Goal: Information Seeking & Learning: Learn about a topic

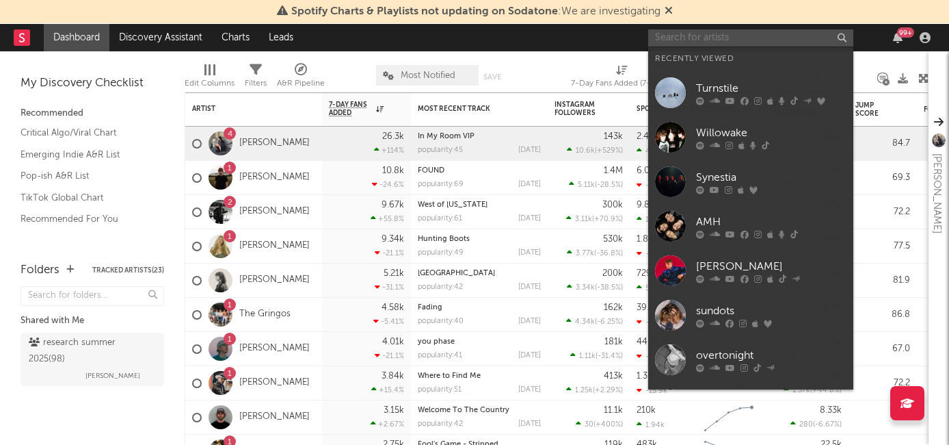
click at [669, 38] on input "text" at bounding box center [750, 37] width 205 height 17
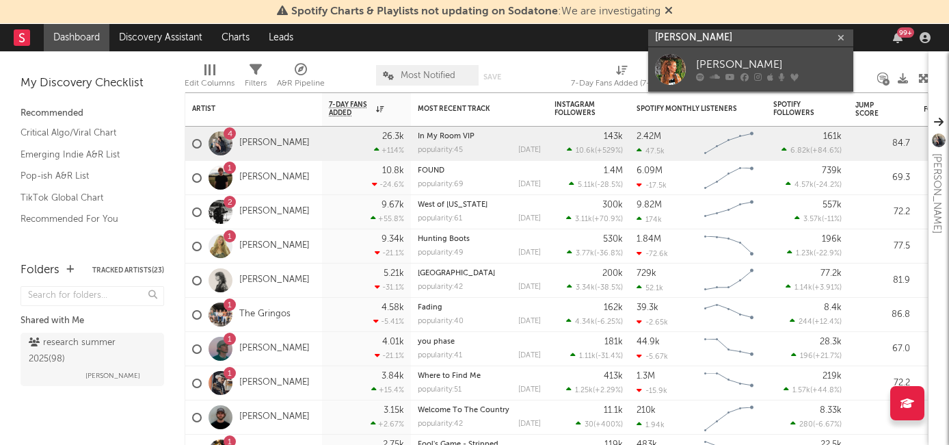
type input "[PERSON_NAME]"
click at [706, 70] on div "[PERSON_NAME]" at bounding box center [771, 65] width 150 height 16
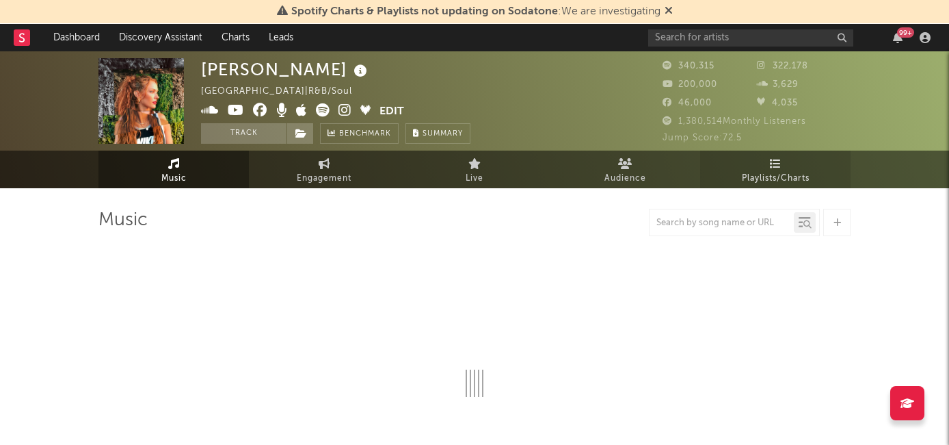
click at [752, 162] on link "Playlists/Charts" at bounding box center [775, 169] width 150 height 38
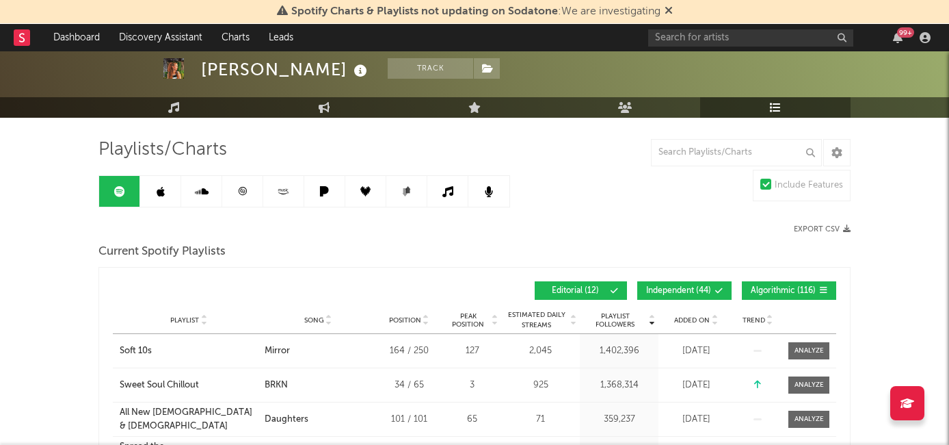
scroll to position [73, 0]
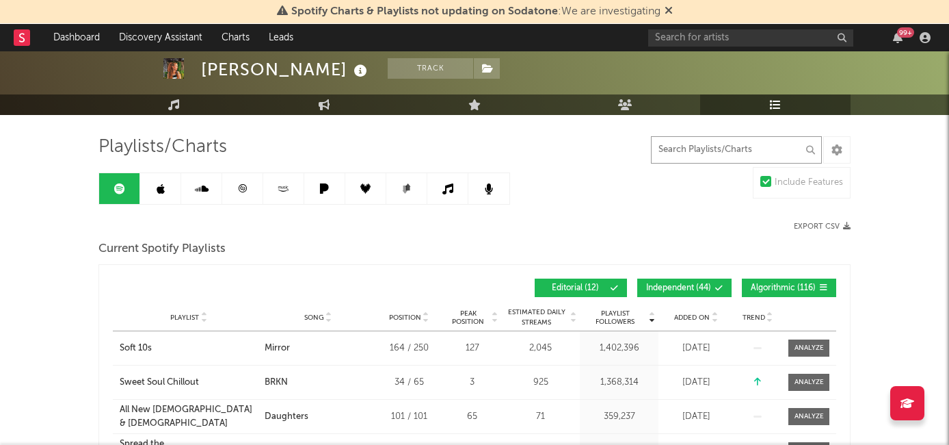
click at [707, 151] on input "text" at bounding box center [736, 149] width 171 height 27
click at [164, 188] on icon at bounding box center [161, 188] width 8 height 11
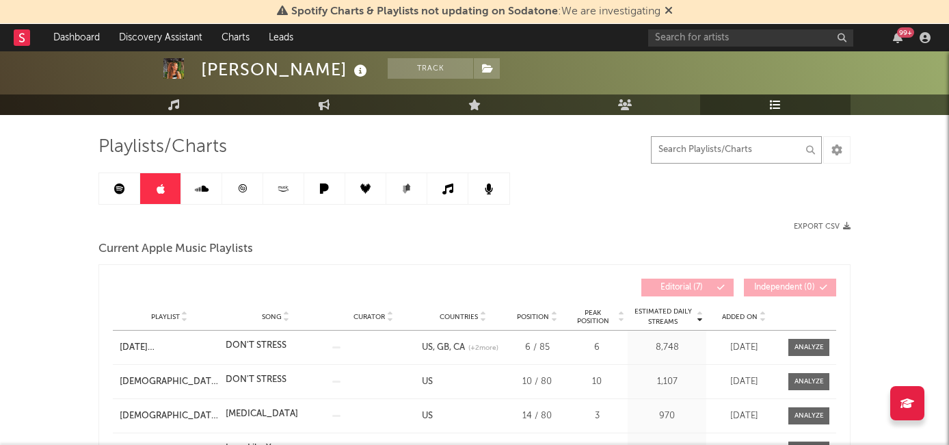
click at [685, 146] on input "text" at bounding box center [736, 149] width 171 height 27
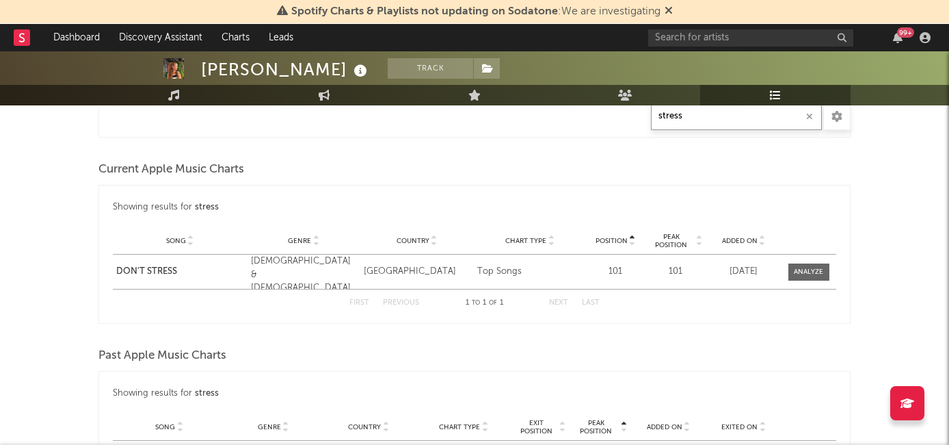
scroll to position [746, 0]
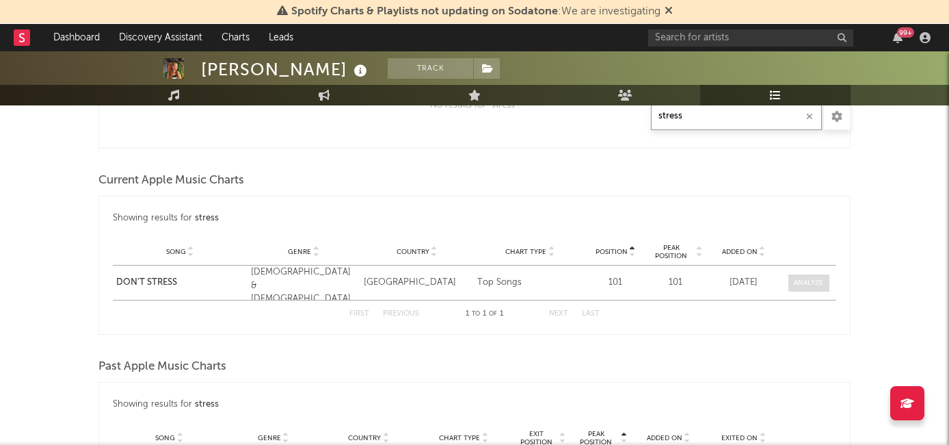
type input "stress"
click at [816, 289] on span at bounding box center [808, 282] width 41 height 17
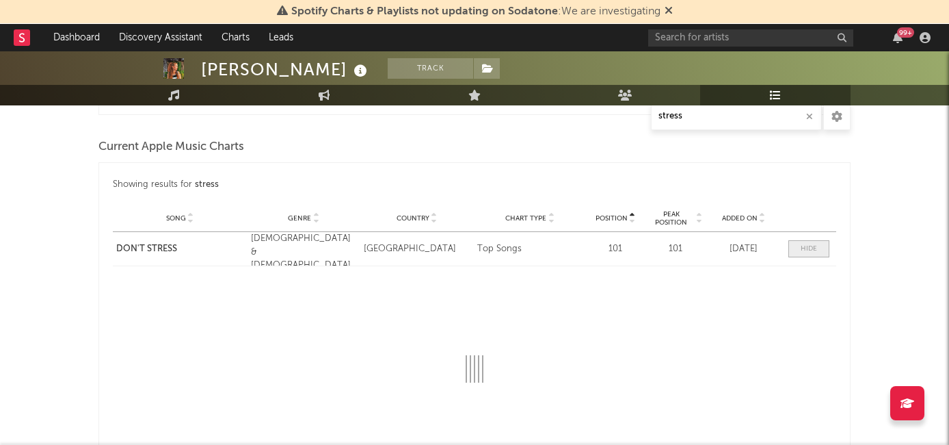
scroll to position [858, 0]
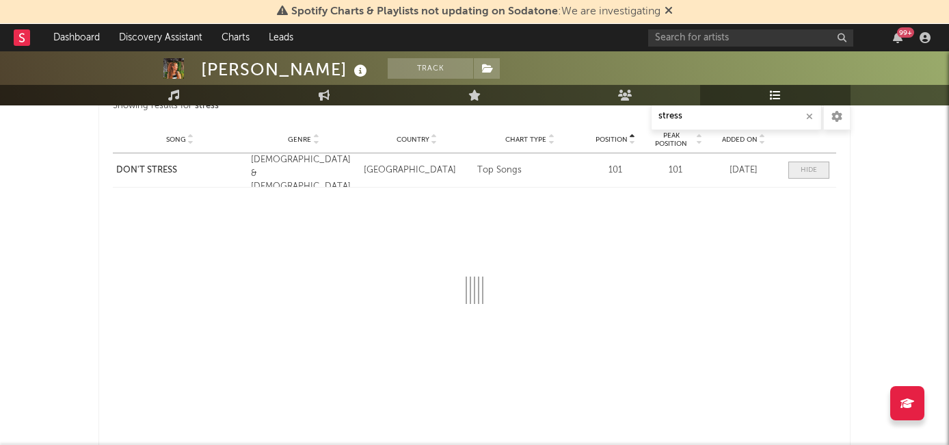
select select "1w"
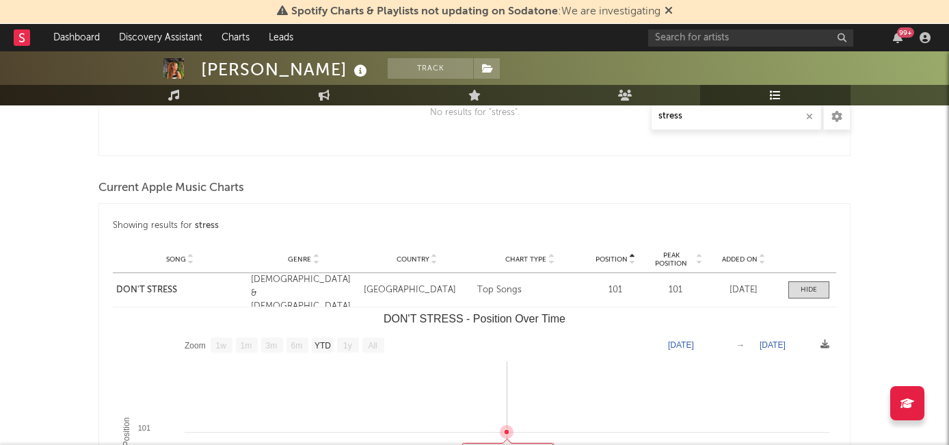
scroll to position [718, 0]
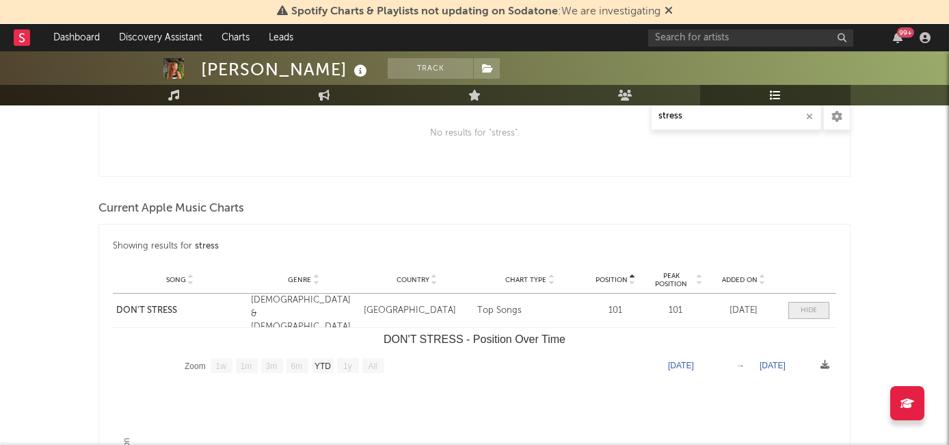
click at [801, 310] on div at bounding box center [809, 310] width 16 height 10
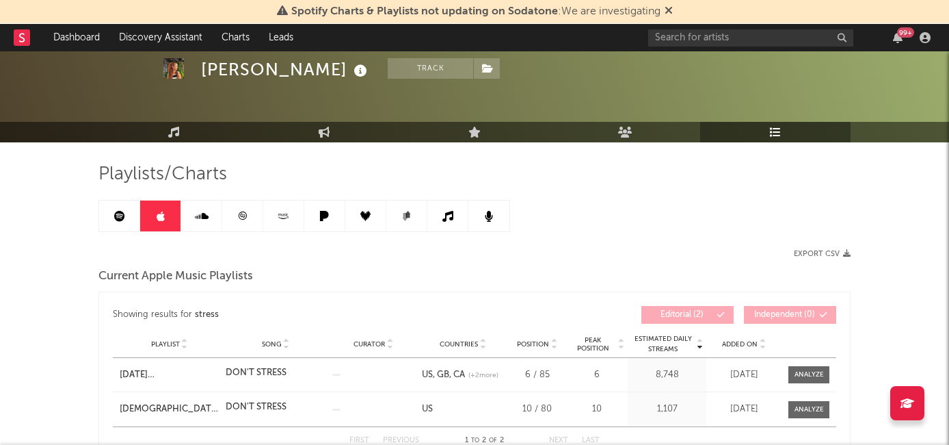
scroll to position [0, 0]
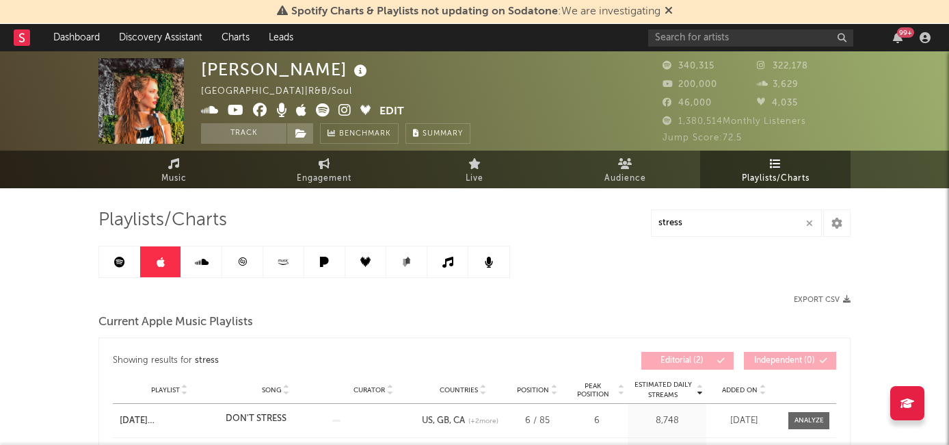
click at [220, 266] on link at bounding box center [201, 261] width 41 height 31
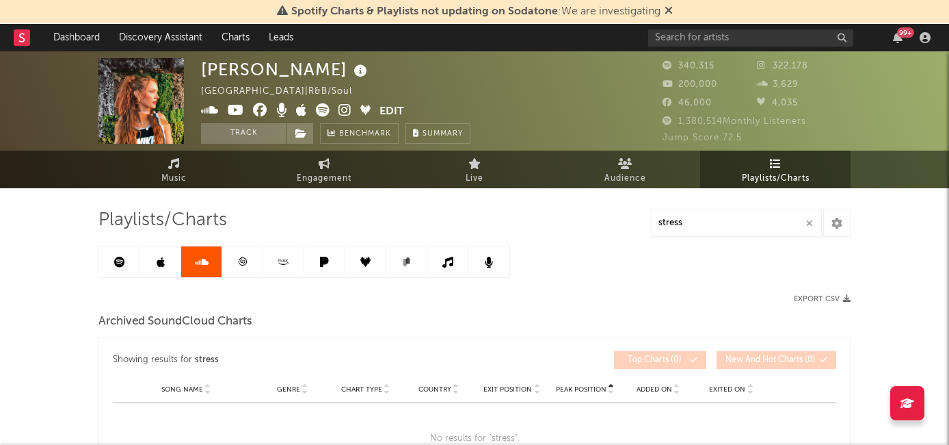
click at [242, 263] on icon at bounding box center [242, 261] width 10 height 10
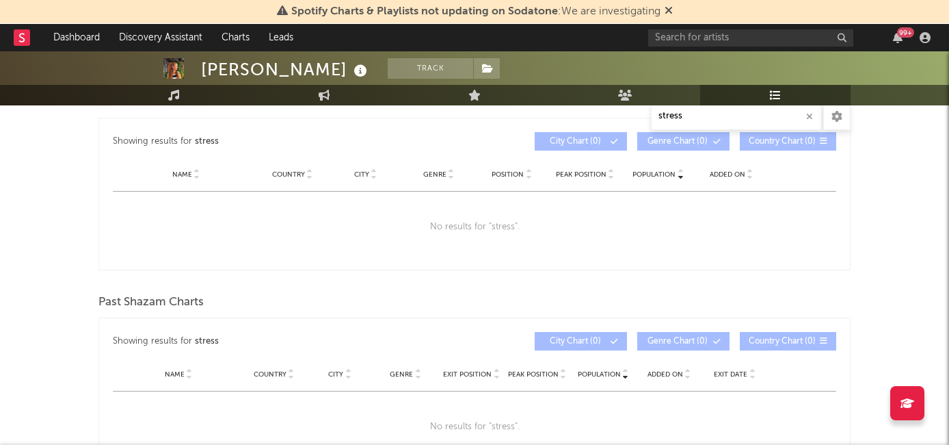
scroll to position [176, 0]
